Goal: Task Accomplishment & Management: Manage account settings

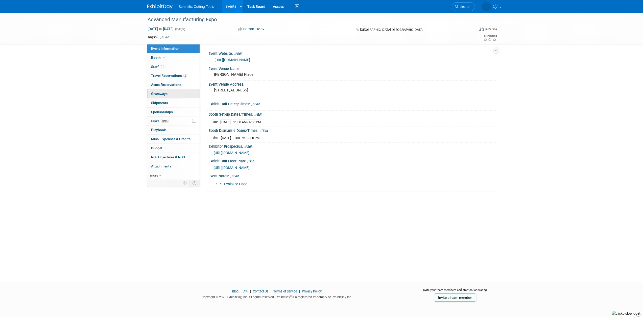
click at [158, 94] on span "Giveaways 0" at bounding box center [159, 94] width 16 height 4
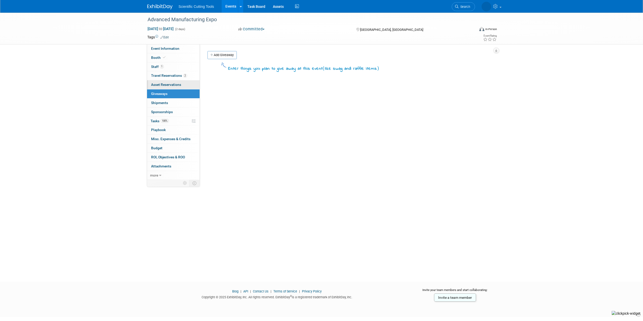
click at [159, 86] on span "Asset Reservations 0" at bounding box center [166, 85] width 30 height 4
click at [157, 78] on link "2 Travel Reservations 2" at bounding box center [173, 75] width 53 height 9
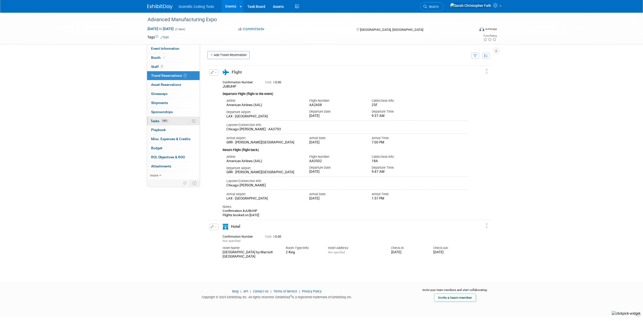
click at [153, 120] on span "Tasks 100%" at bounding box center [160, 121] width 18 height 4
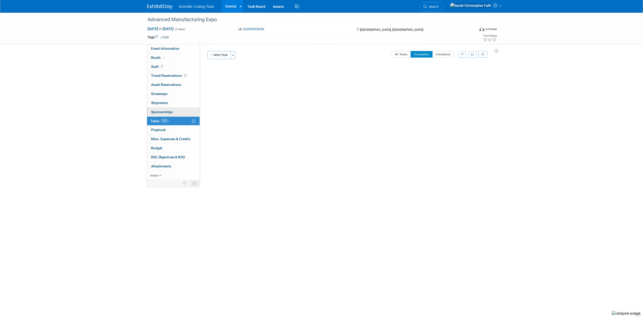
click at [153, 111] on span "Sponsorships 0" at bounding box center [162, 112] width 22 height 4
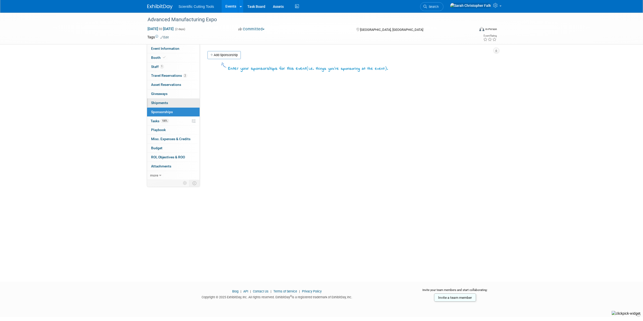
click at [154, 102] on span "Shipments 0" at bounding box center [159, 103] width 17 height 4
click at [155, 128] on span "Playbook 0" at bounding box center [158, 130] width 15 height 4
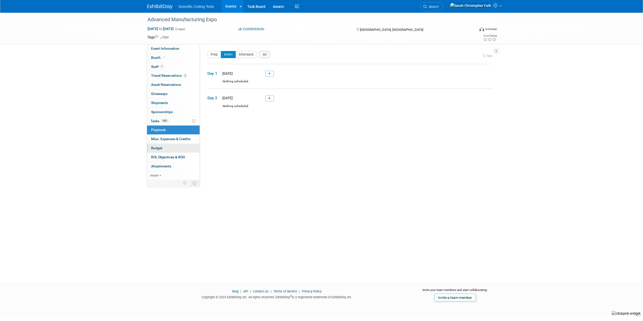
click at [156, 149] on span "Budget" at bounding box center [156, 148] width 11 height 4
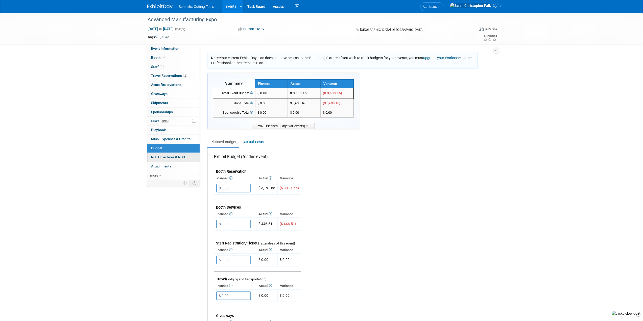
click at [162, 158] on span "ROI, Objectives & ROO 0" at bounding box center [168, 157] width 34 height 4
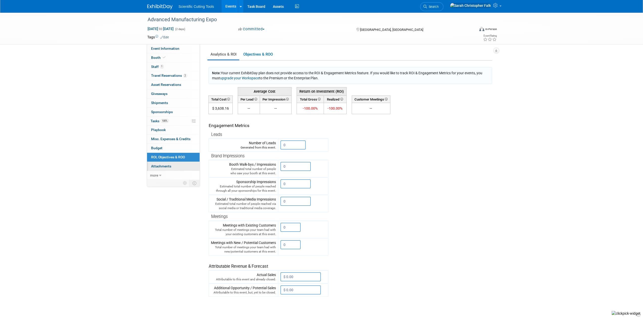
click at [157, 165] on span "Attachments 0" at bounding box center [161, 166] width 20 height 4
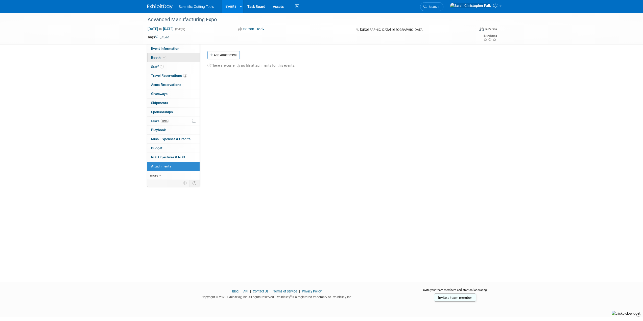
click at [157, 56] on span "Booth" at bounding box center [158, 58] width 15 height 4
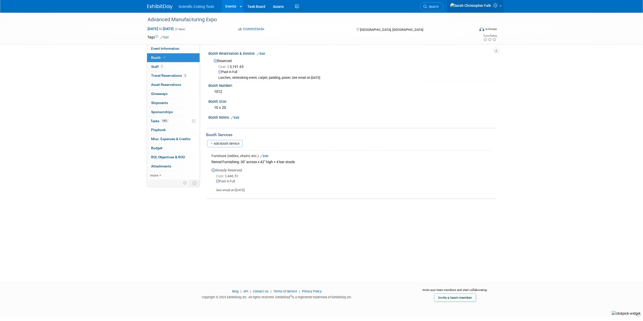
click at [500, 6] on link at bounding box center [475, 6] width 56 height 13
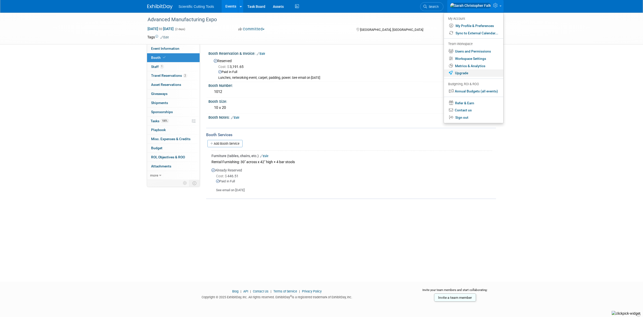
click at [463, 73] on link "Upgrade" at bounding box center [473, 72] width 59 height 7
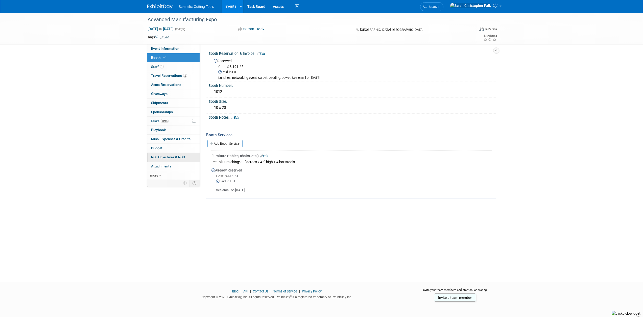
click at [159, 155] on link "0 ROI, Objectives & ROO 0" at bounding box center [173, 157] width 53 height 9
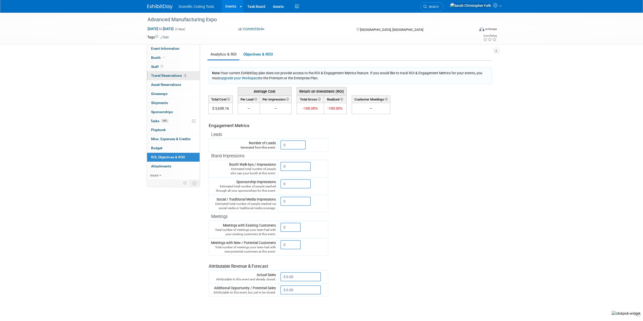
click at [158, 74] on span "Travel Reservations 2" at bounding box center [169, 76] width 36 height 4
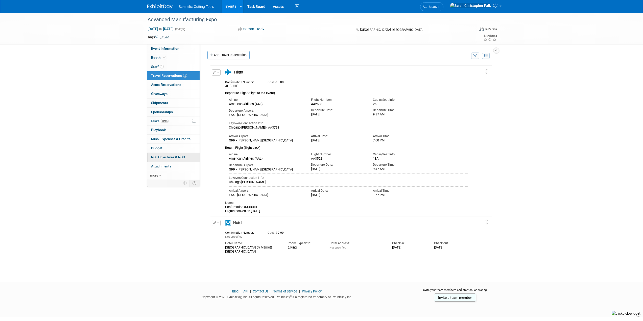
click at [163, 158] on span "ROI, Objectives & ROO 0" at bounding box center [168, 157] width 34 height 4
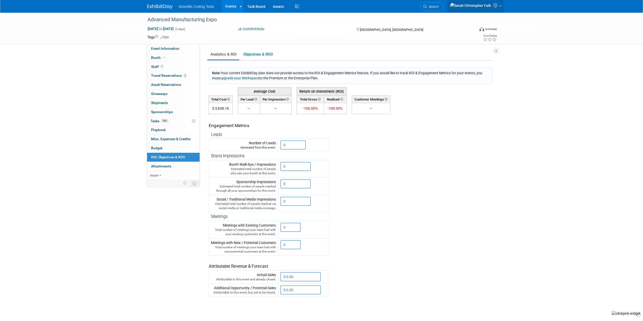
click at [497, 7] on icon at bounding box center [496, 5] width 6 height 5
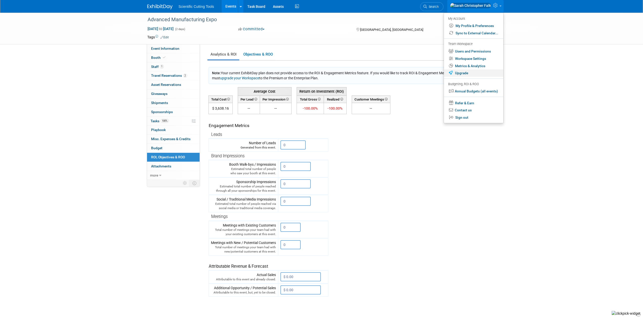
click at [459, 74] on link "Upgrade" at bounding box center [473, 72] width 59 height 7
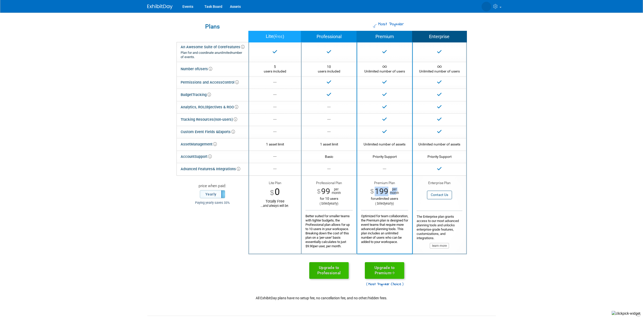
drag, startPoint x: 374, startPoint y: 191, endPoint x: 396, endPoint y: 195, distance: 21.7
click at [396, 195] on div "$ 199 per month" at bounding box center [384, 192] width 47 height 10
click at [392, 194] on span "per month" at bounding box center [393, 191] width 11 height 7
drag, startPoint x: 377, startPoint y: 191, endPoint x: 395, endPoint y: 193, distance: 18.0
click at [395, 193] on div "$ 199 per month" at bounding box center [384, 192] width 47 height 10
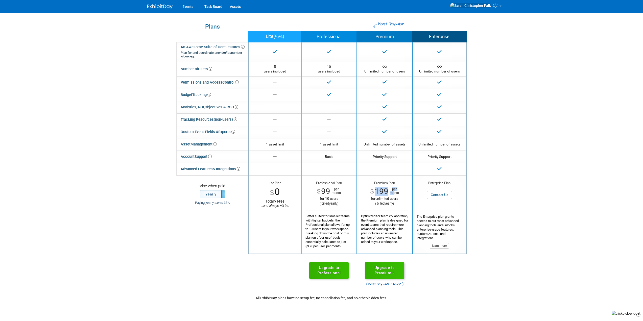
click at [386, 192] on span "199" at bounding box center [382, 191] width 14 height 9
drag, startPoint x: 374, startPoint y: 191, endPoint x: 387, endPoint y: 193, distance: 13.3
click at [387, 193] on div "$ 199 per month" at bounding box center [384, 192] width 47 height 10
click at [384, 195] on span "199" at bounding box center [382, 191] width 14 height 9
click at [511, 103] on body "Events Task Board Assets My Account My Profile & Preferences Sync to External C…" at bounding box center [321, 160] width 643 height 321
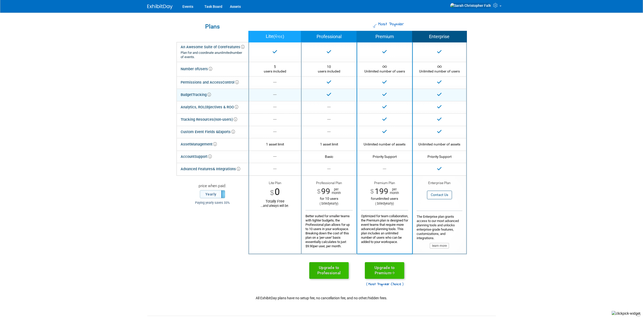
click at [192, 99] on td "Budget Tracking" at bounding box center [213, 95] width 72 height 12
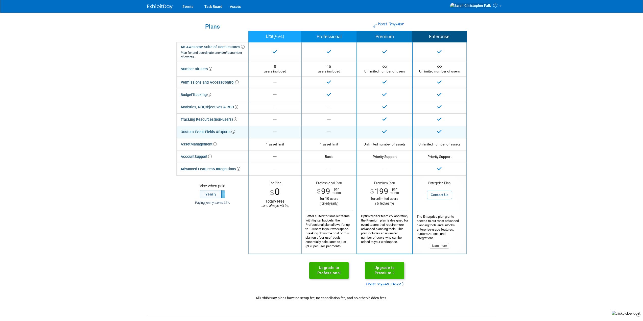
click at [194, 131] on div "Custom Event Fields & Exports" at bounding box center [208, 131] width 54 height 7
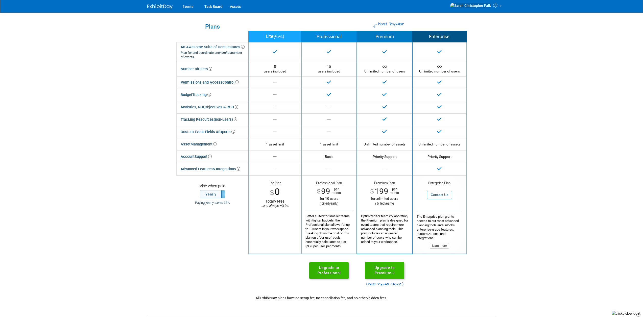
click at [155, 116] on div "Most Popular Plans Lite ( free ) Professional Premium Enterprise An Awesome Sui…" at bounding box center [321, 151] width 349 height 277
click at [214, 30] on div "Plans" at bounding box center [212, 27] width 67 height 6
click at [160, 5] on img at bounding box center [159, 6] width 25 height 5
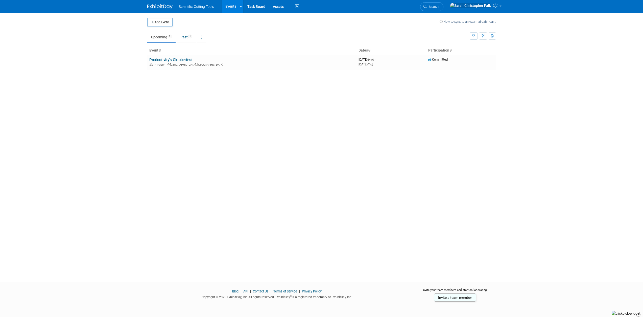
drag, startPoint x: 167, startPoint y: 59, endPoint x: 164, endPoint y: 62, distance: 4.1
click at [167, 59] on link "Productivity's Oktoberfest" at bounding box center [170, 60] width 43 height 5
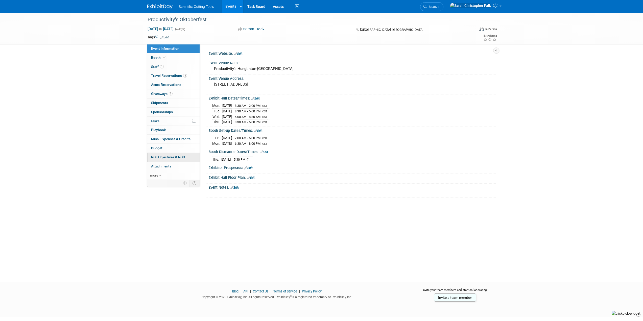
click at [160, 159] on link "0 ROI, Objectives & ROO 0" at bounding box center [173, 157] width 53 height 9
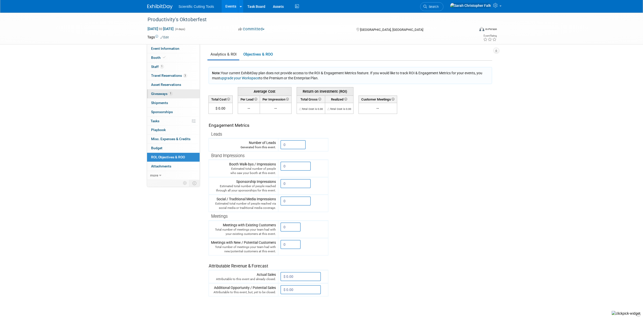
click at [158, 95] on span "Giveaways 1" at bounding box center [161, 94] width 21 height 4
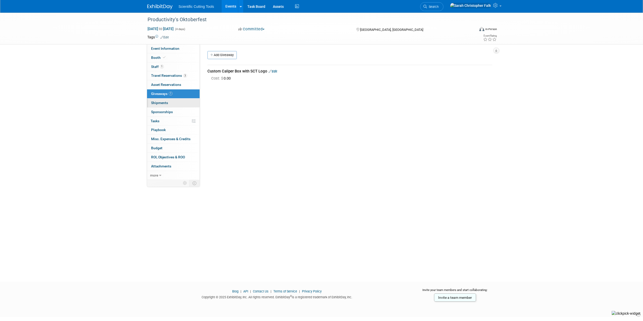
click at [157, 102] on span "Shipments 0" at bounding box center [159, 103] width 17 height 4
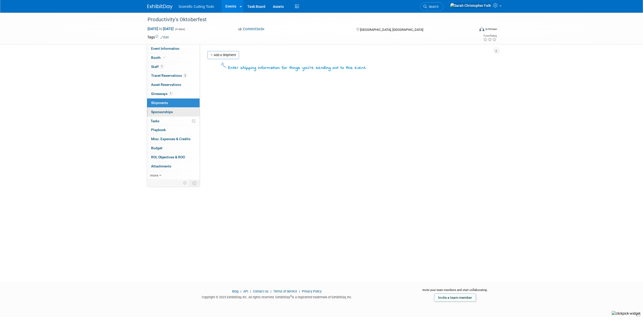
click at [161, 112] on span "Sponsorships 0" at bounding box center [162, 112] width 22 height 4
click at [169, 158] on span "ROI, Objectives & ROO 0" at bounding box center [168, 157] width 34 height 4
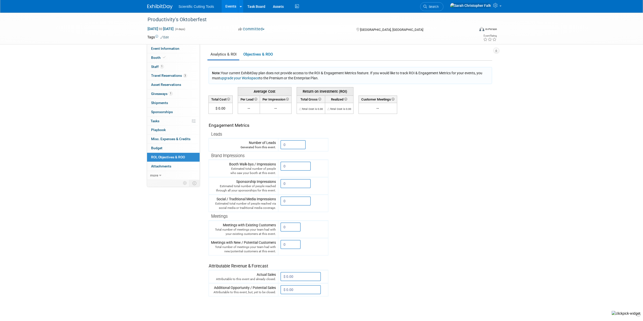
click at [159, 4] on link at bounding box center [162, 4] width 31 height 4
